Goal: Use online tool/utility: Use online tool/utility

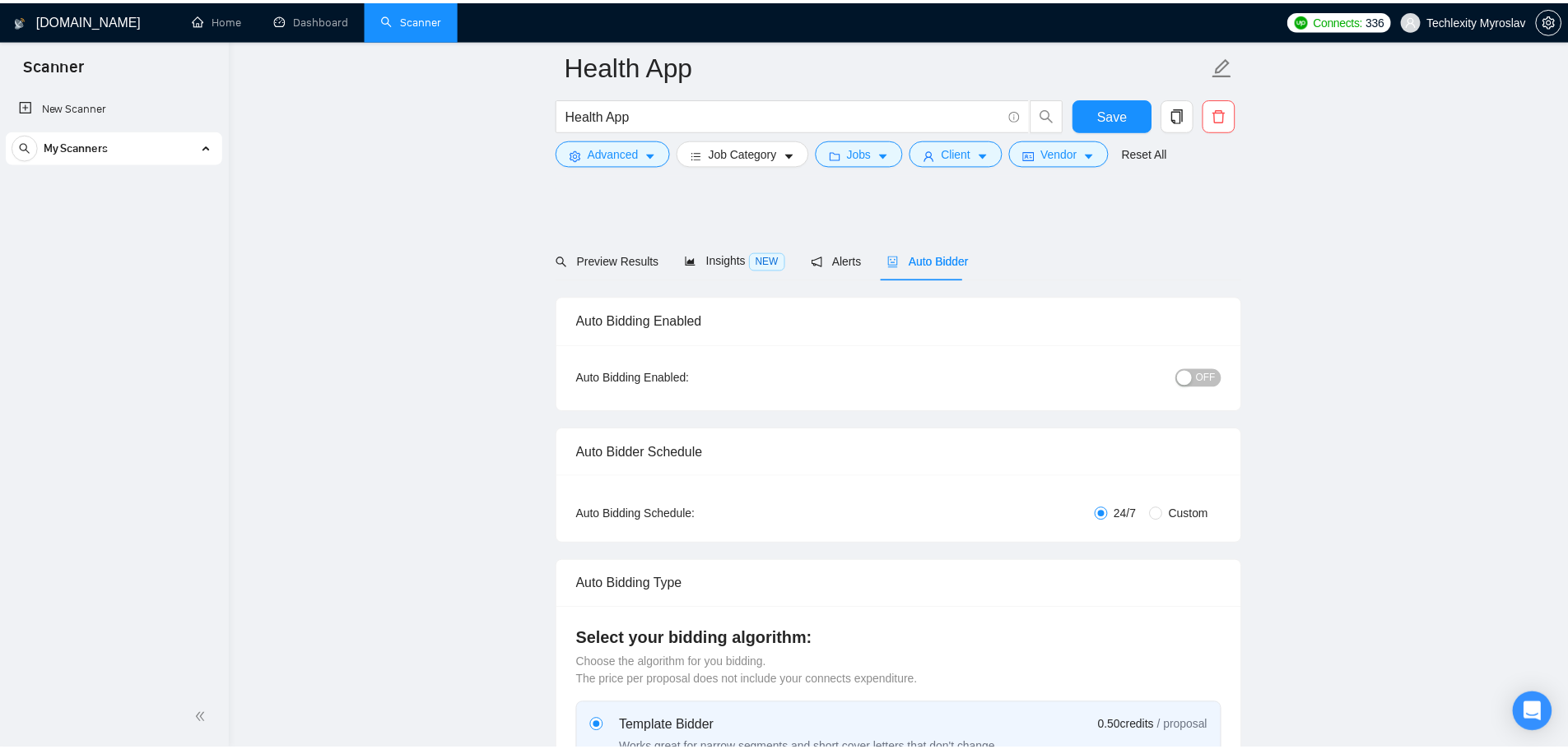
scroll to position [1316, 0]
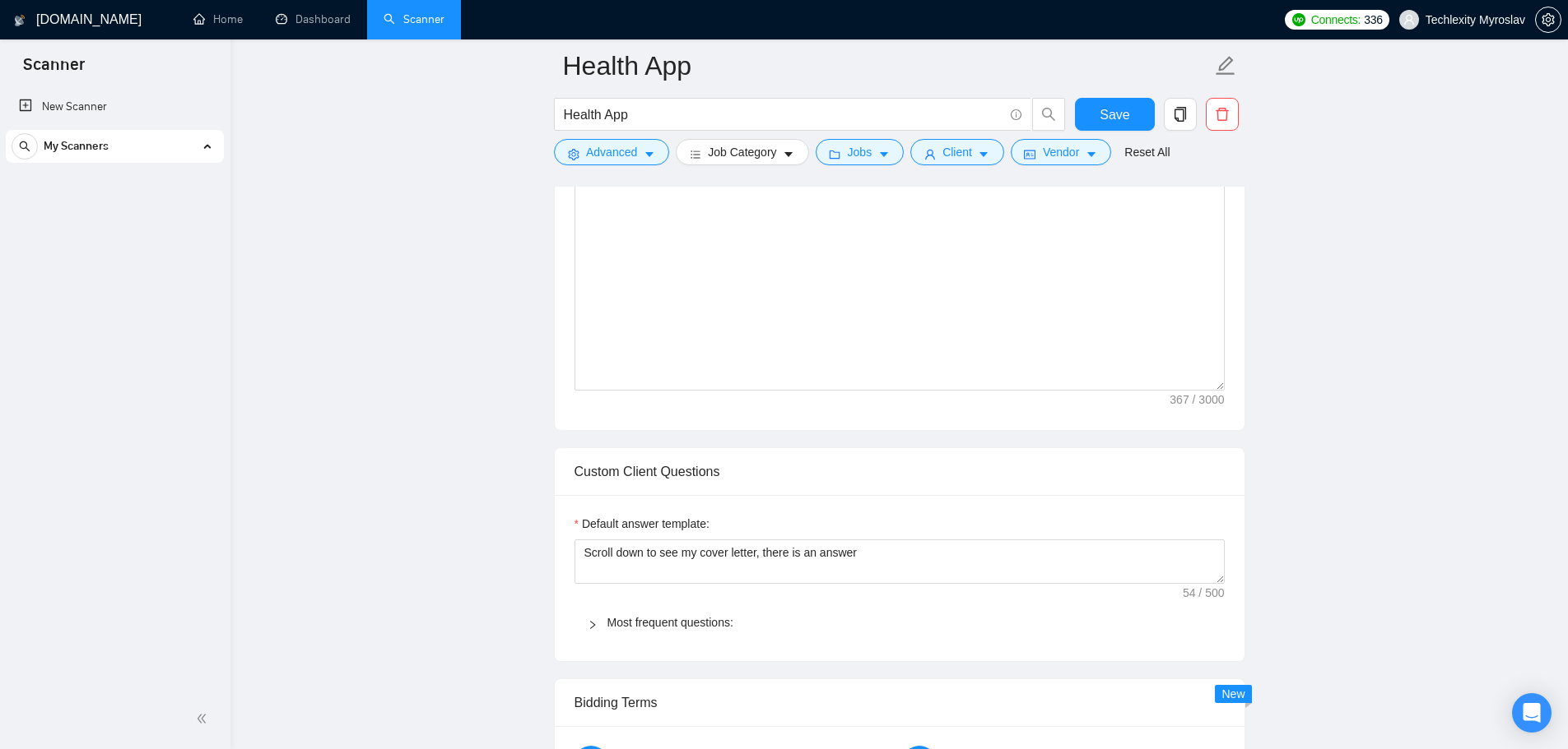
radio input "false"
radio input "true"
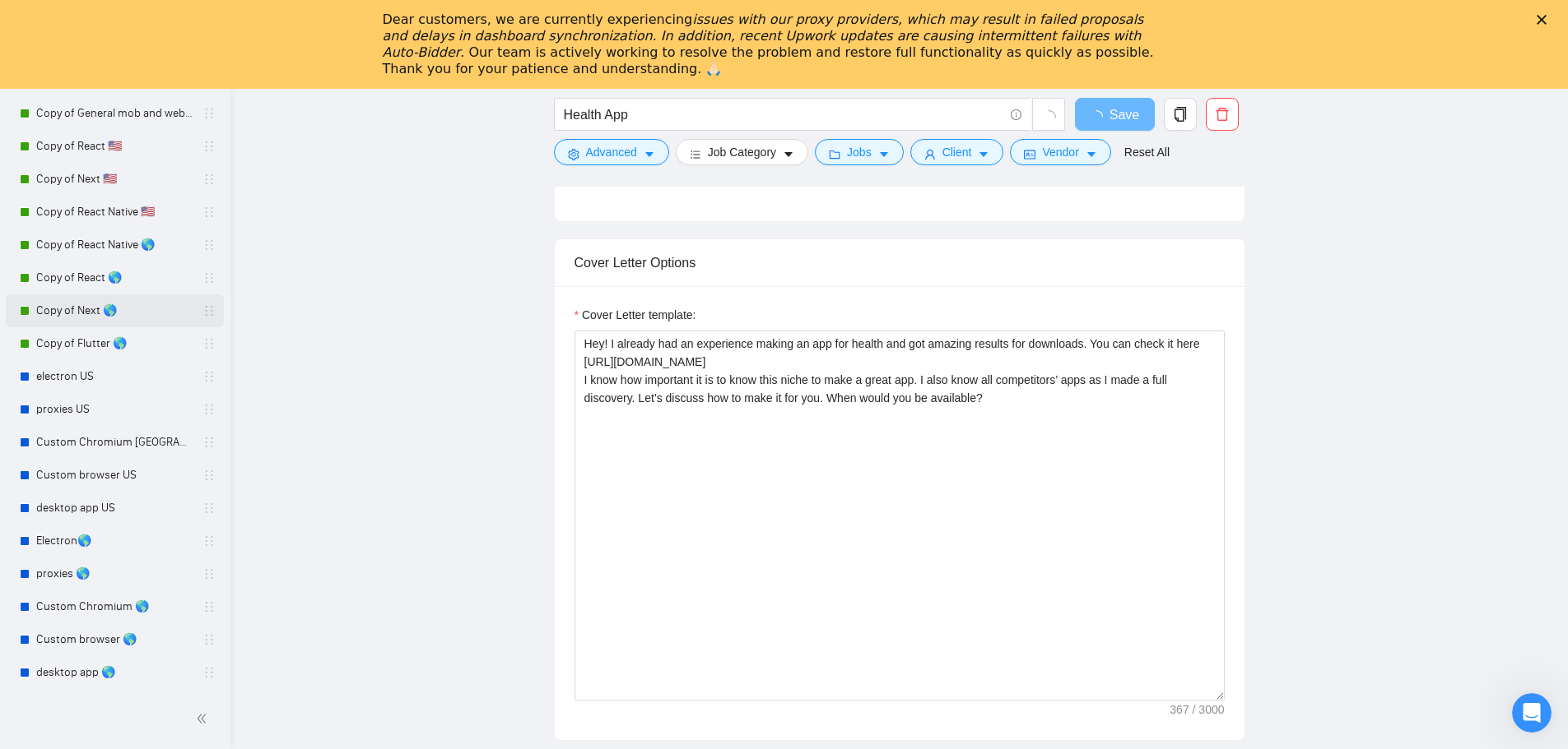
scroll to position [0, 0]
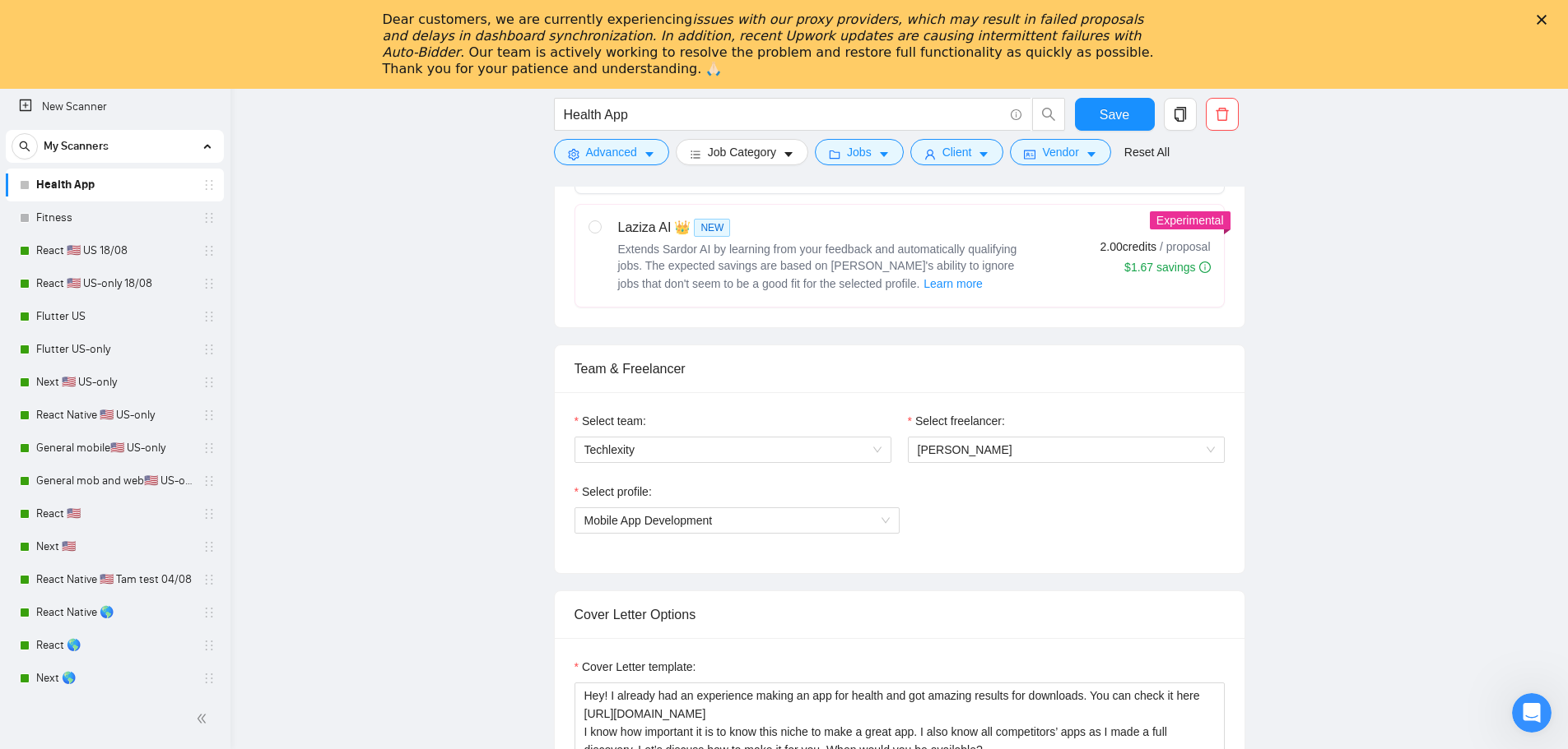
scroll to position [1227, 0]
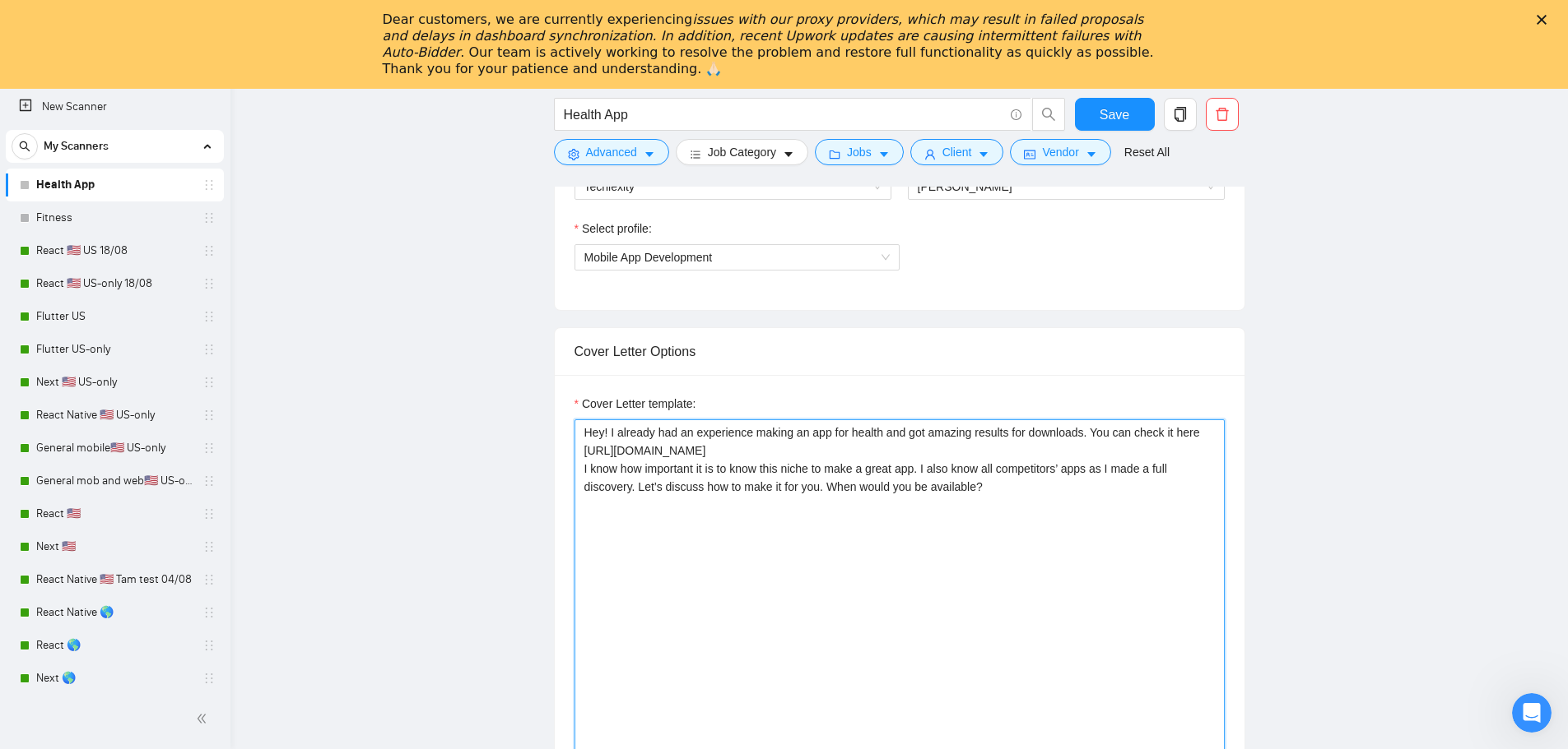
click at [999, 484] on textarea "Hey! I already had an experience making an app for health and got amazing resul…" at bounding box center [899, 605] width 650 height 370
